Goal: Information Seeking & Learning: Learn about a topic

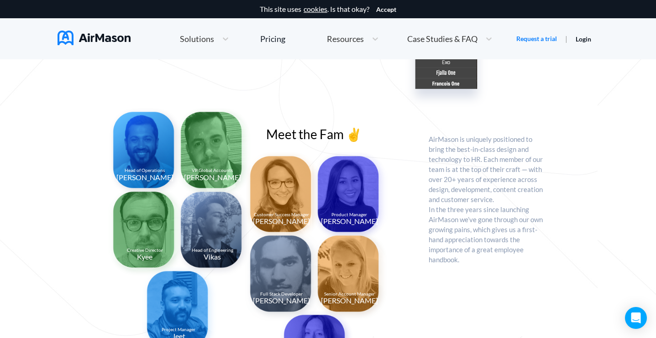
scroll to position [645, 0]
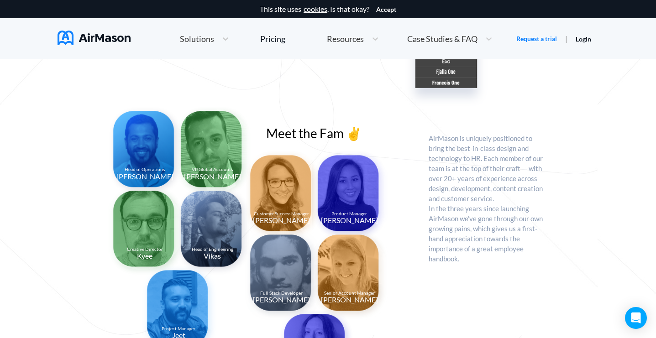
click at [351, 285] on img at bounding box center [350, 274] width 76 height 91
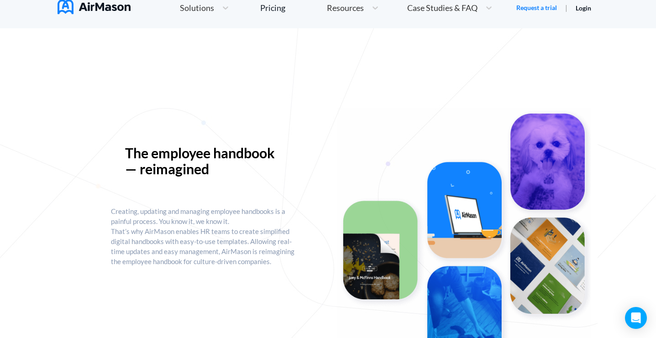
scroll to position [0, 0]
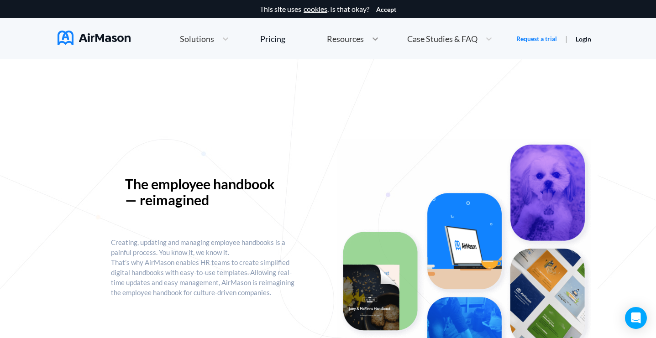
click at [377, 40] on icon at bounding box center [375, 38] width 9 height 9
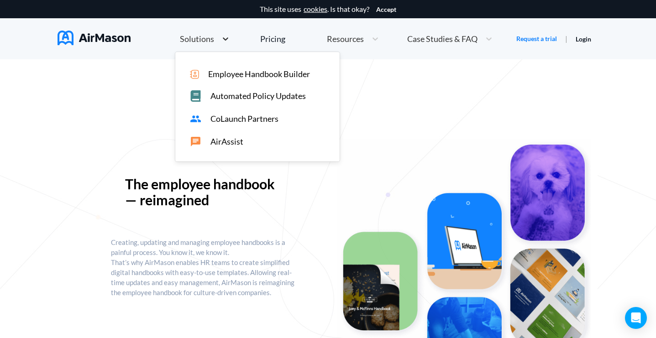
click at [221, 43] on div at bounding box center [225, 38] width 16 height 11
click at [219, 75] on span "Employee Handbook Builder" at bounding box center [259, 74] width 102 height 10
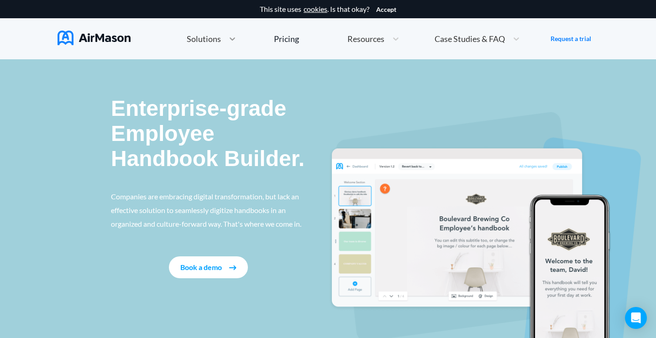
click at [231, 40] on icon at bounding box center [232, 38] width 5 height 3
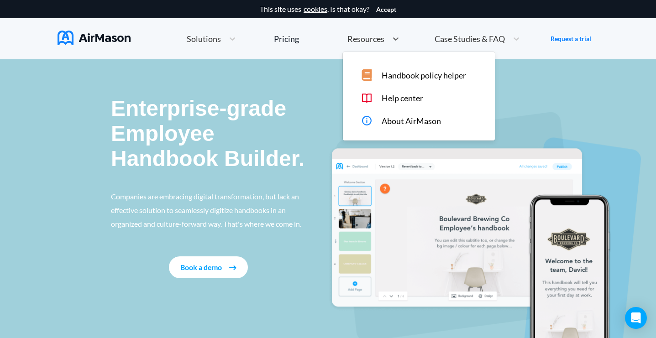
click at [381, 39] on span "Resources" at bounding box center [365, 39] width 37 height 8
click at [400, 79] on span "Handbook policy helper" at bounding box center [424, 76] width 84 height 10
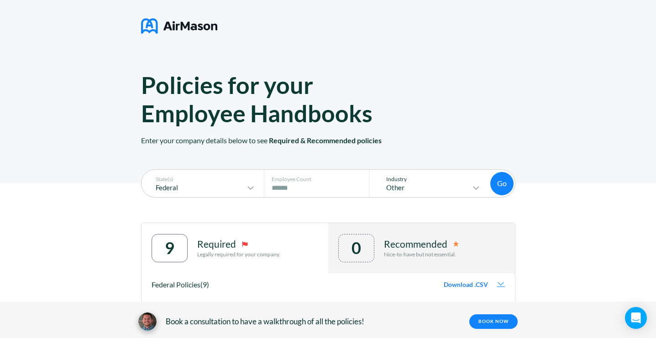
click at [476, 186] on icon at bounding box center [476, 188] width 11 height 11
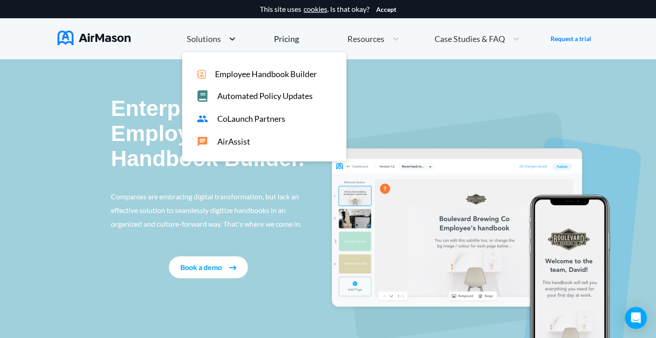
click at [228, 37] on icon at bounding box center [232, 38] width 9 height 9
click at [278, 73] on span "Employee Handbook Builder" at bounding box center [266, 74] width 102 height 10
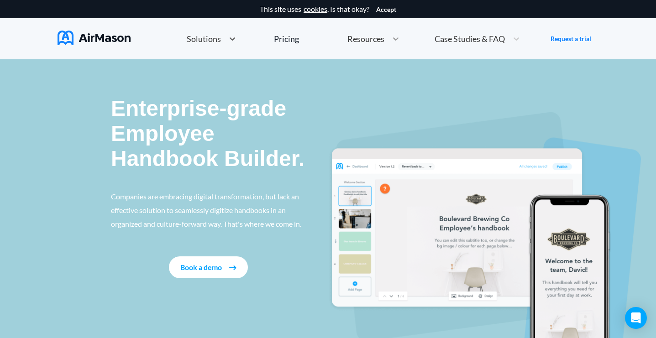
click at [393, 41] on icon at bounding box center [395, 38] width 9 height 9
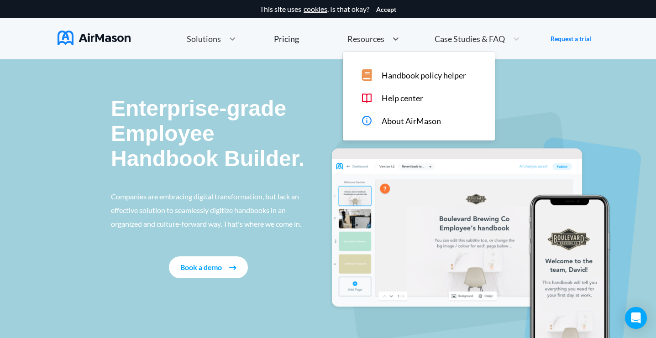
click at [229, 40] on icon at bounding box center [232, 38] width 9 height 9
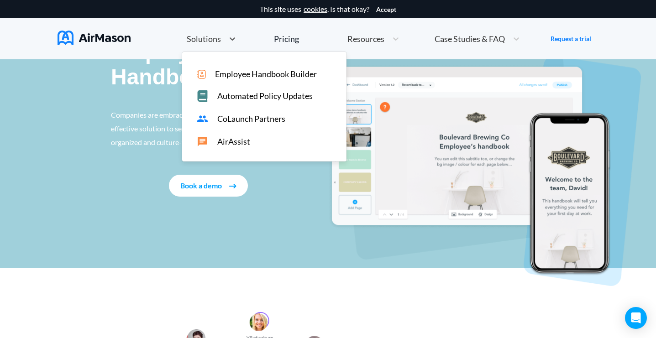
scroll to position [23, 0]
